Goal: Task Accomplishment & Management: Complete application form

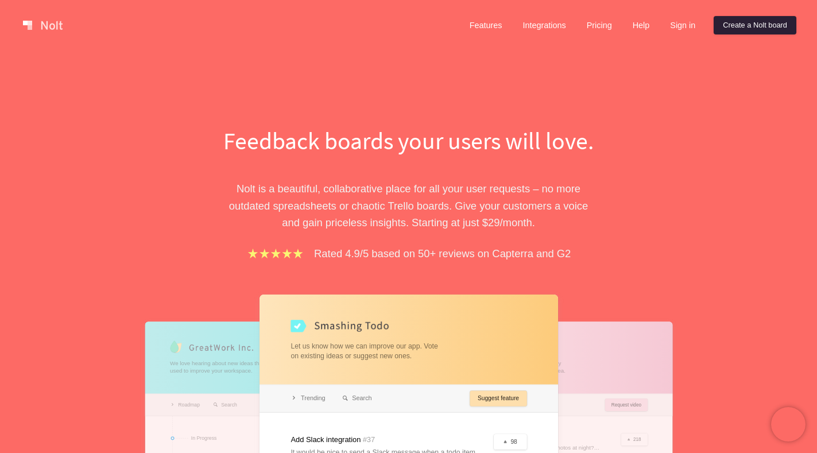
click at [747, 21] on link "Create a Nolt board" at bounding box center [754, 25] width 83 height 18
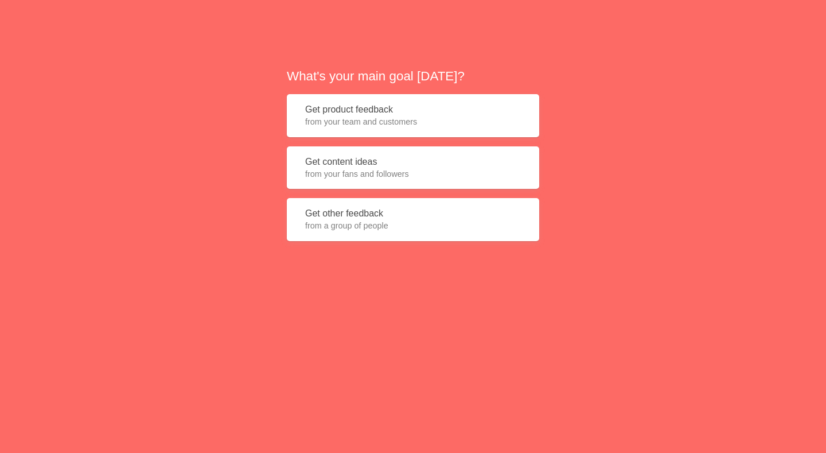
click at [379, 116] on span "from your team and customers" at bounding box center [413, 121] width 216 height 11
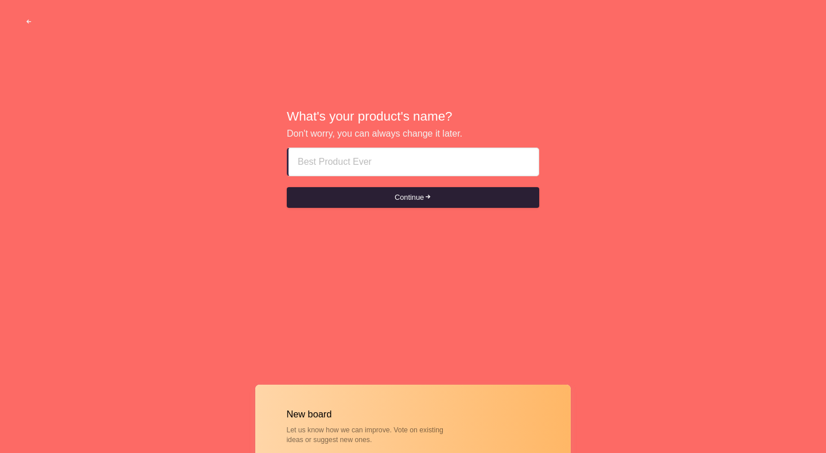
paste input "sharjah call girl service ääääää+̳9̳7̳1̳5̳6̳3̳5̳5̳0̳1̳6̳3̳"
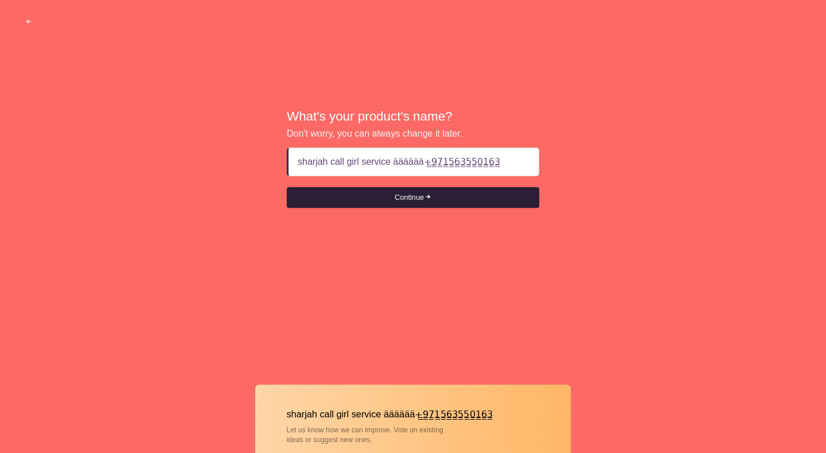
click at [431, 200] on span "submit" at bounding box center [427, 196] width 7 height 7
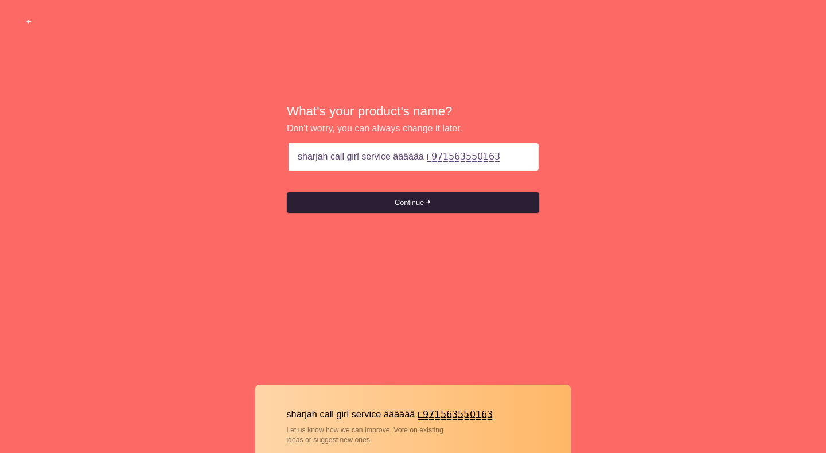
click at [431, 200] on span "submit" at bounding box center [427, 202] width 7 height 7
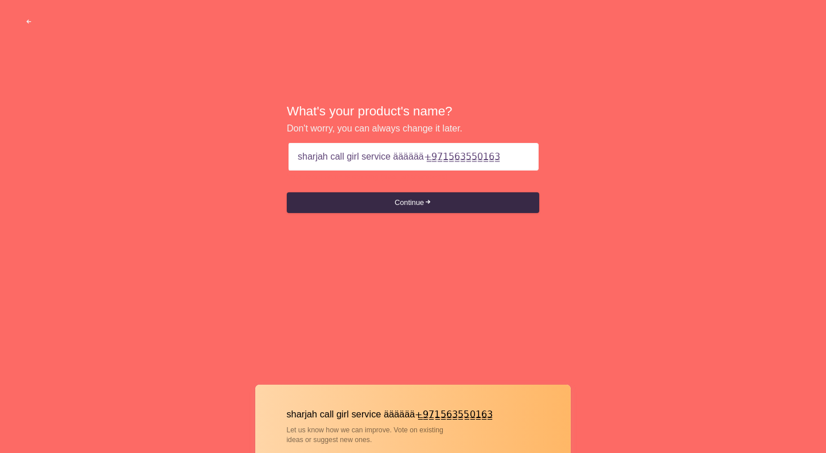
click at [417, 154] on input "sharjah call girl service ääääää+̳9̳7̳1̳5̳6̳3̳5̳5̳0̳1̳6̳3̳" at bounding box center [414, 157] width 232 height 28
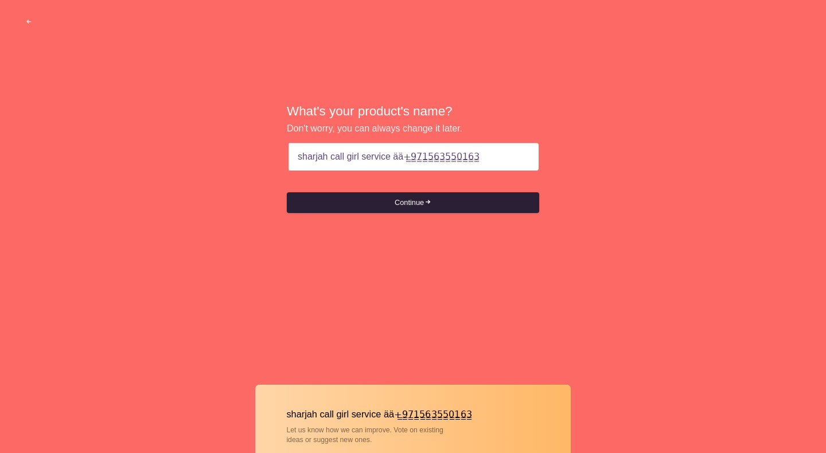
click at [405, 201] on button "Continue" at bounding box center [413, 202] width 252 height 21
click at [413, 203] on button "Continue" at bounding box center [413, 202] width 252 height 21
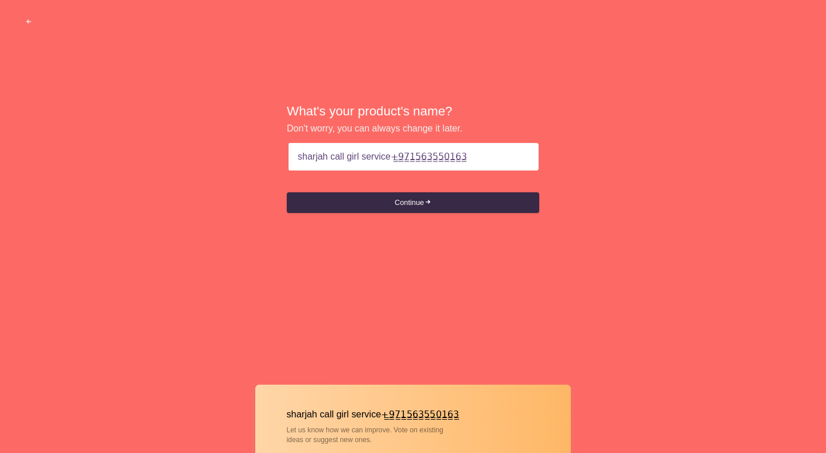
drag, startPoint x: 407, startPoint y: 159, endPoint x: 644, endPoint y: 154, distance: 237.0
click at [640, 154] on div "What's your product's name? Don't worry, you can always change it later. sharja…" at bounding box center [413, 158] width 826 height 317
type input "sharjah call girl service [PHONE_NUMBER]"
click at [287, 192] on button "Continue" at bounding box center [413, 202] width 252 height 21
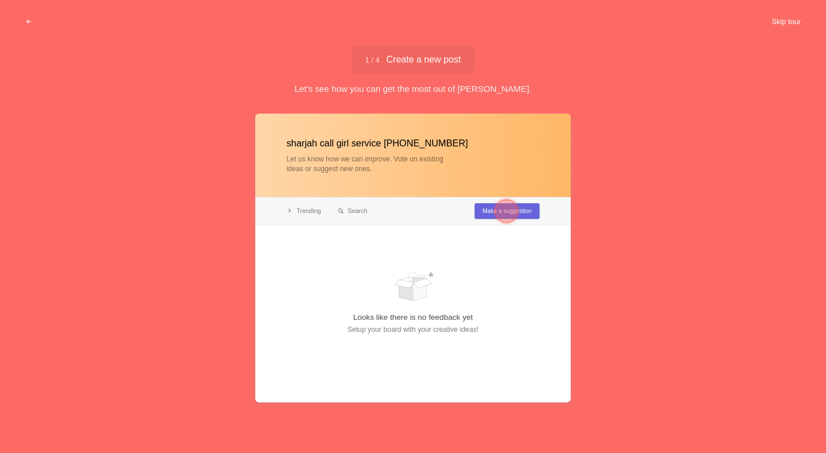
click at [780, 27] on button "Skip tour" at bounding box center [786, 21] width 57 height 21
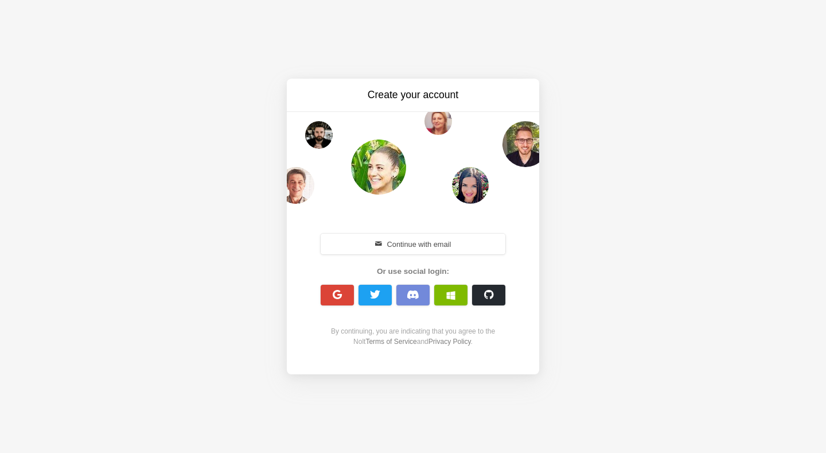
click at [337, 287] on button "button" at bounding box center [337, 295] width 33 height 21
